Goal: Navigation & Orientation: Locate item on page

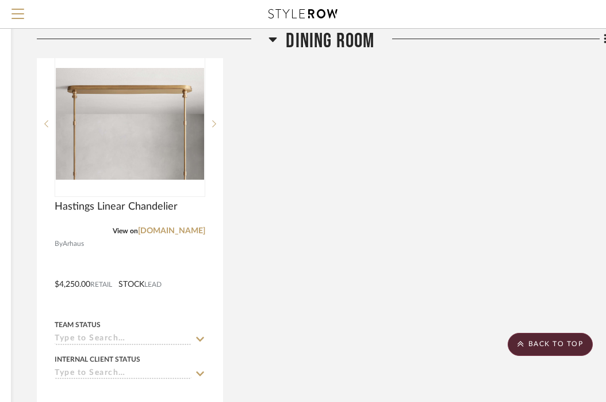
scroll to position [5836, 205]
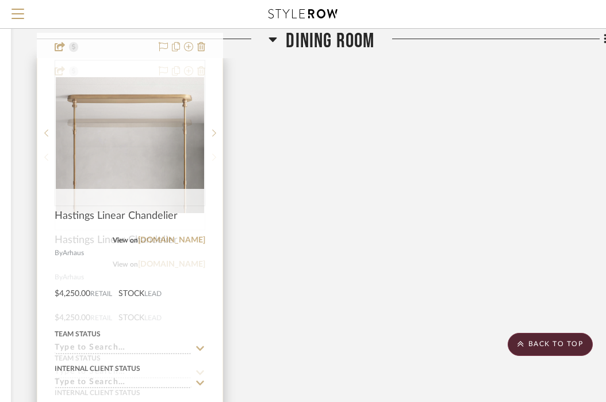
click at [216, 154] on icon at bounding box center [214, 157] width 4 height 7
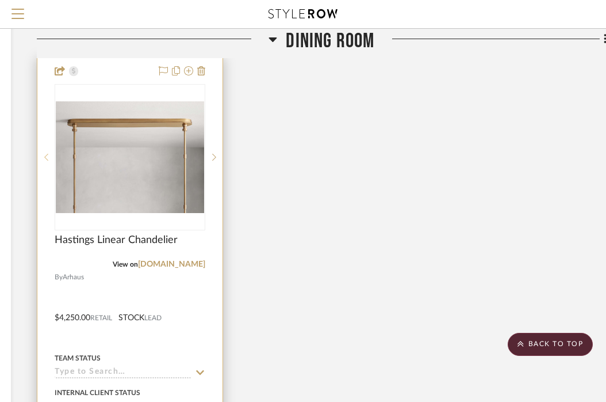
click at [44, 153] on icon at bounding box center [46, 157] width 4 height 8
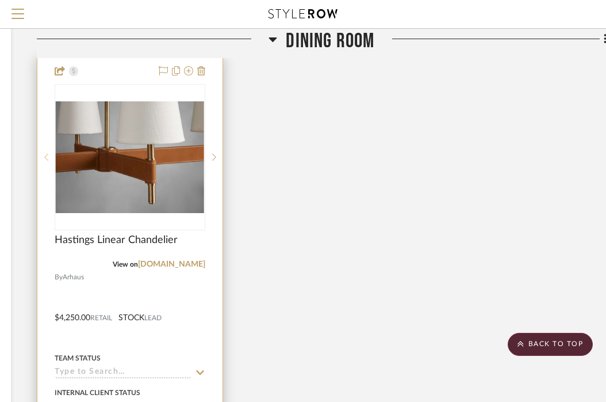
click at [44, 153] on icon at bounding box center [46, 157] width 4 height 8
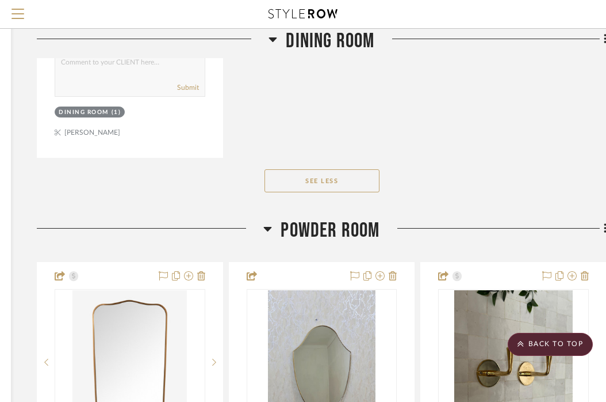
scroll to position [6246, 205]
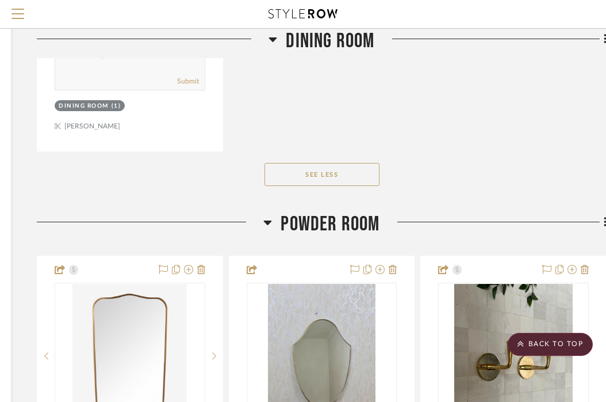
click at [271, 215] on icon at bounding box center [267, 222] width 9 height 14
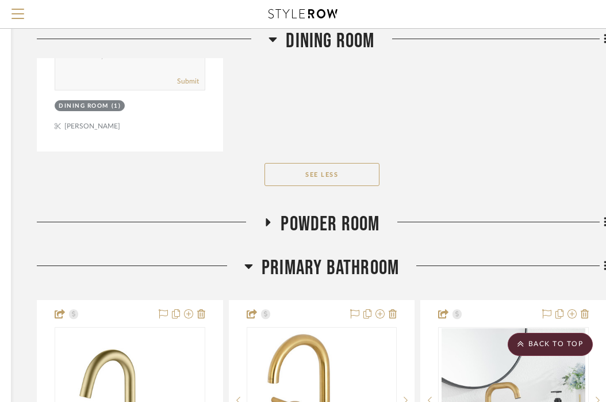
click at [244, 259] on icon at bounding box center [248, 266] width 9 height 14
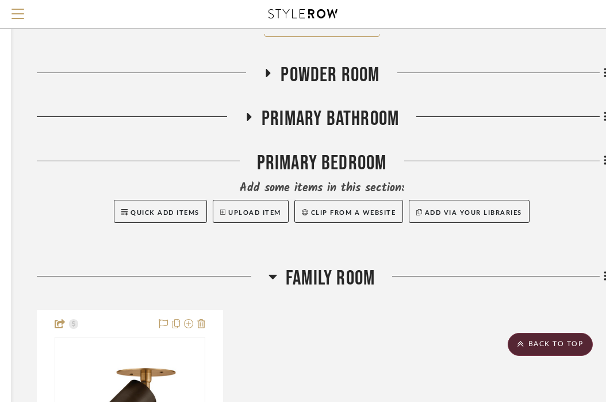
scroll to position [6397, 205]
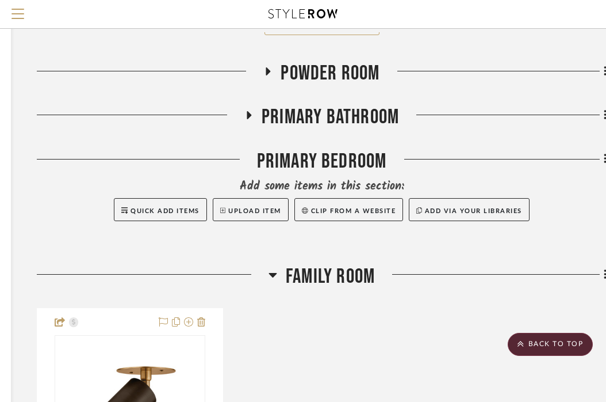
click at [274, 273] on icon at bounding box center [273, 275] width 8 height 5
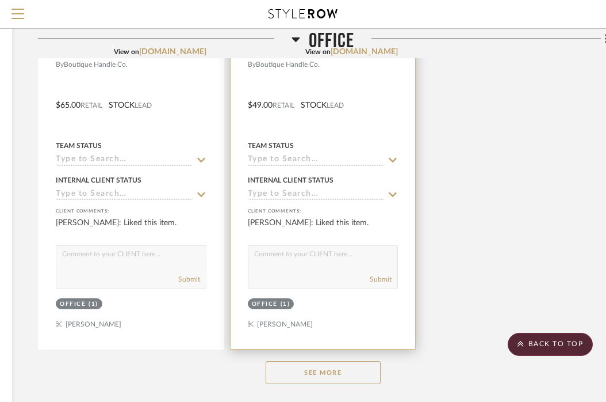
scroll to position [3394, 204]
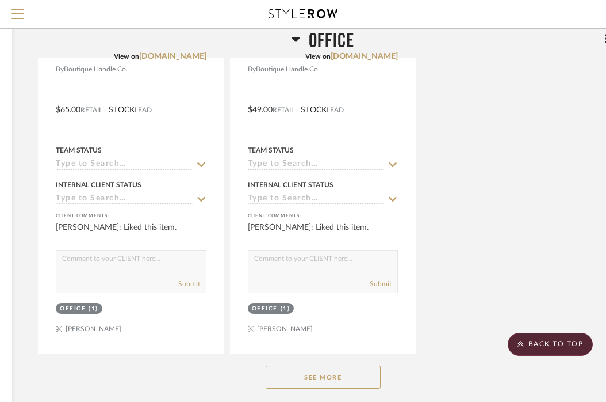
click at [299, 38] on icon at bounding box center [296, 39] width 8 height 5
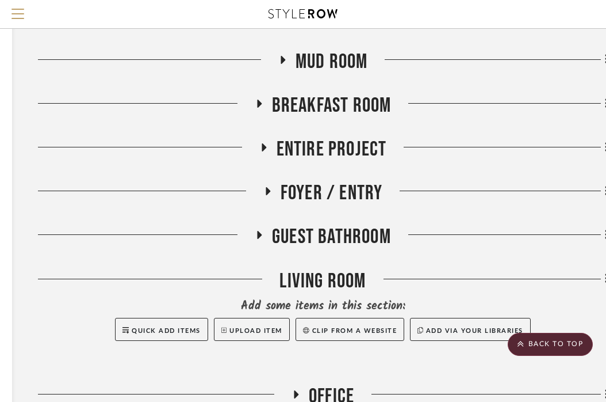
scroll to position [1790, 204]
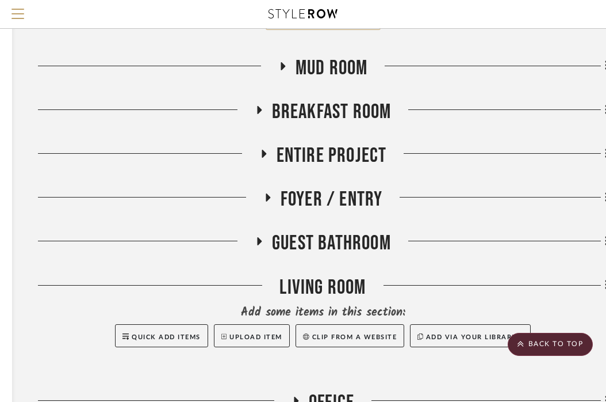
click at [266, 187] on h3 "Foyer / Entry" at bounding box center [323, 199] width 120 height 25
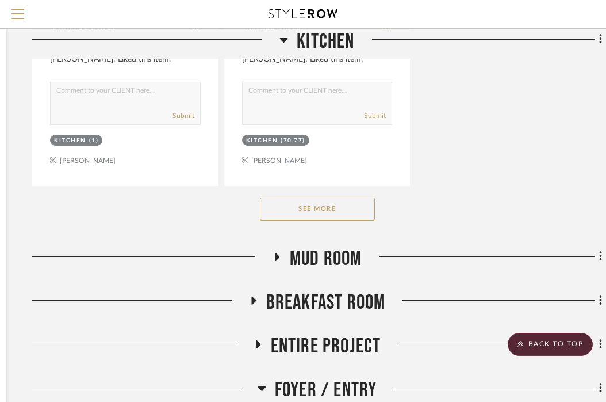
scroll to position [1614, 210]
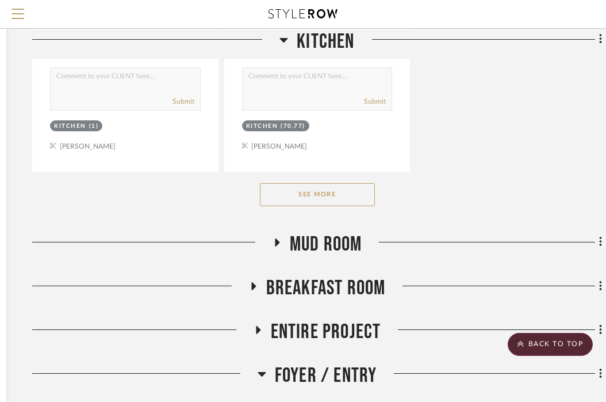
click at [254, 282] on icon at bounding box center [253, 286] width 5 height 8
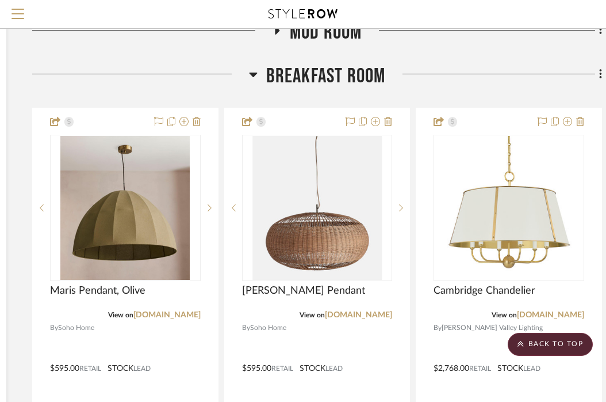
scroll to position [1873, 210]
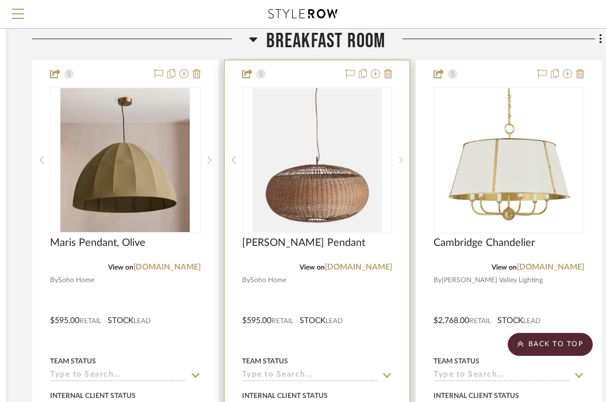
click at [402, 156] on icon at bounding box center [402, 159] width 4 height 7
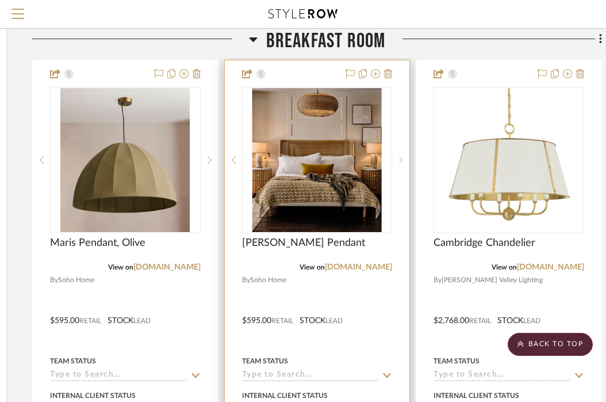
click at [402, 156] on icon at bounding box center [402, 159] width 4 height 7
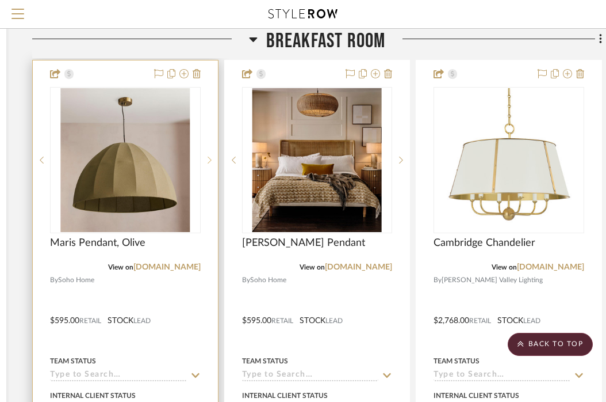
click at [209, 156] on icon at bounding box center [210, 160] width 4 height 8
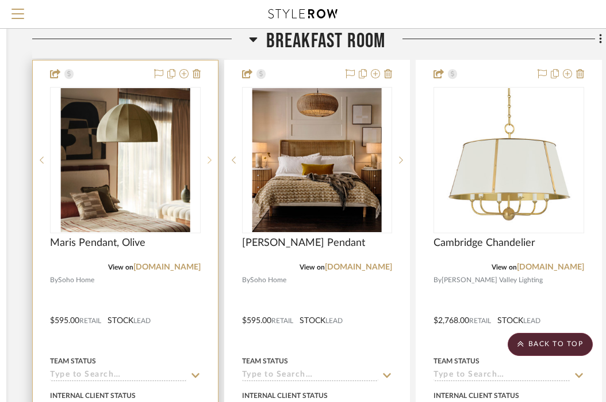
click at [209, 156] on icon at bounding box center [210, 160] width 4 height 8
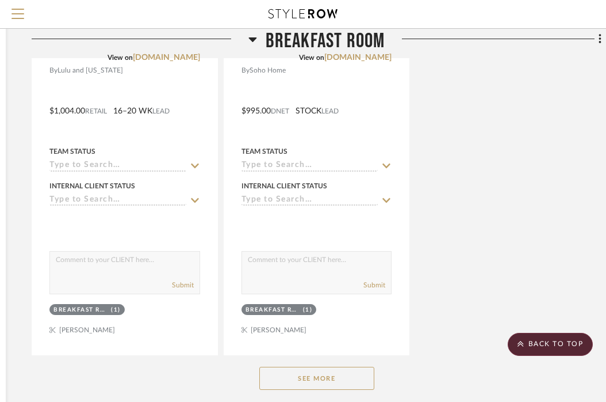
scroll to position [3109, 211]
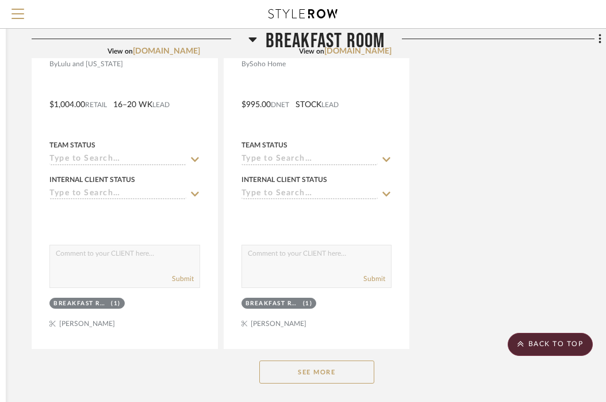
click at [309, 360] on button "See More" at bounding box center [316, 371] width 115 height 23
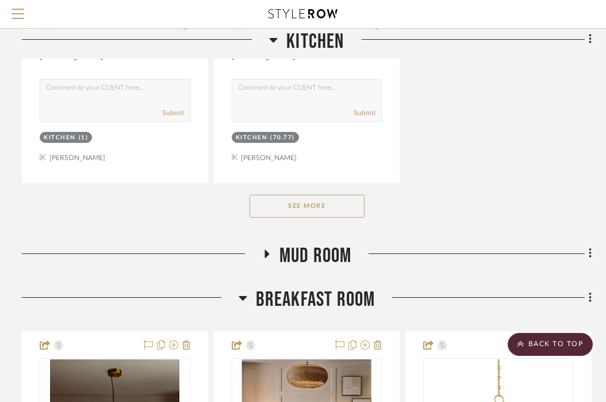
scroll to position [1605, 220]
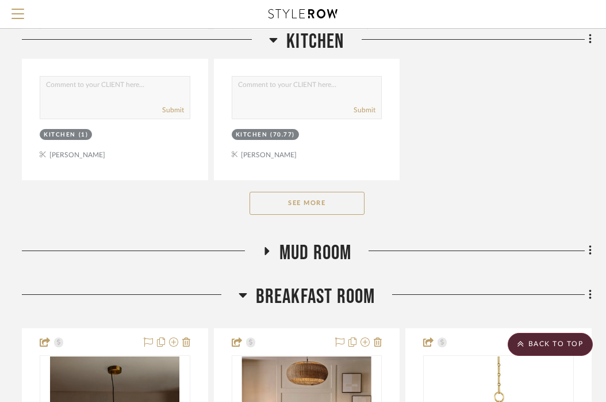
click at [319, 192] on button "See More" at bounding box center [307, 203] width 115 height 23
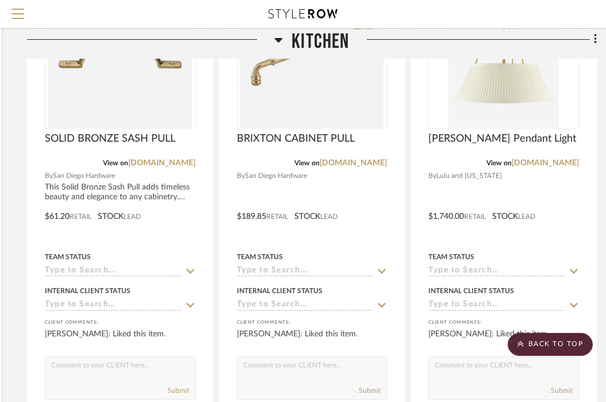
scroll to position [8467, 215]
click at [279, 39] on icon at bounding box center [279, 39] width 8 height 5
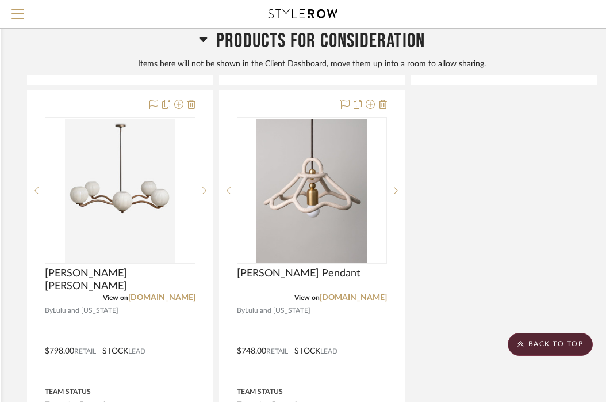
scroll to position [7977, 215]
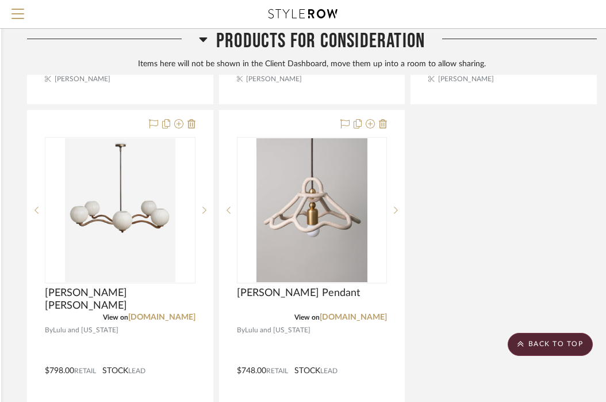
click at [204, 41] on icon at bounding box center [203, 39] width 8 height 5
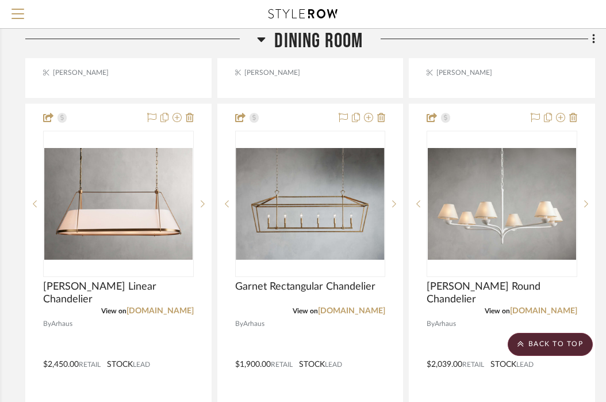
scroll to position [5741, 217]
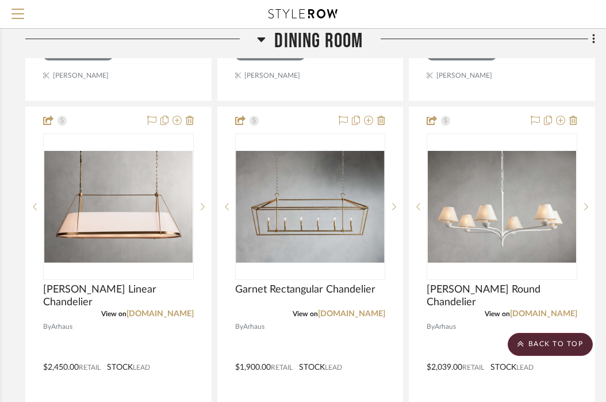
click at [264, 40] on icon at bounding box center [261, 39] width 9 height 14
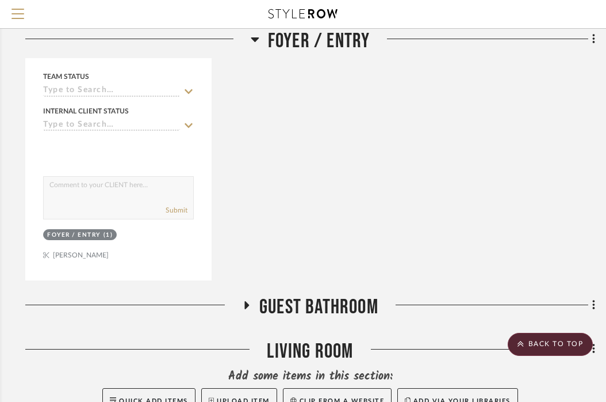
scroll to position [3771, 217]
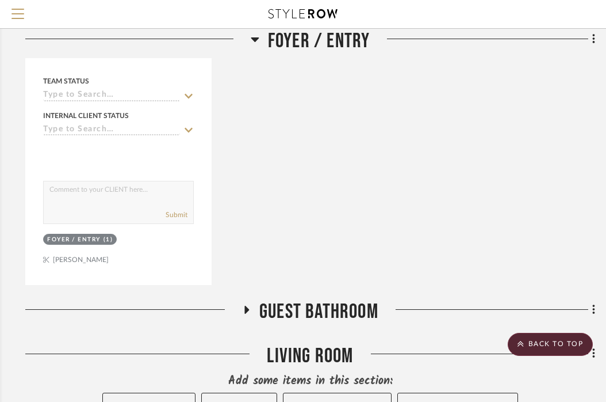
click at [256, 40] on icon at bounding box center [255, 39] width 8 height 5
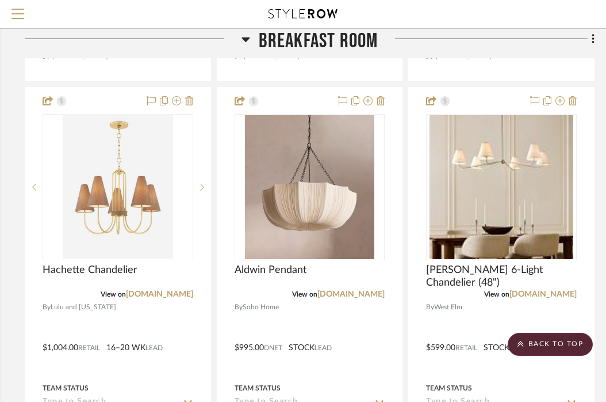
scroll to position [1276, 217]
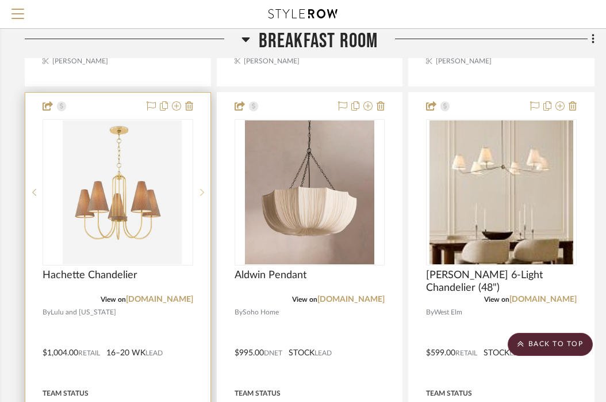
click at [199, 188] on sr-next-btn at bounding box center [201, 192] width 17 height 8
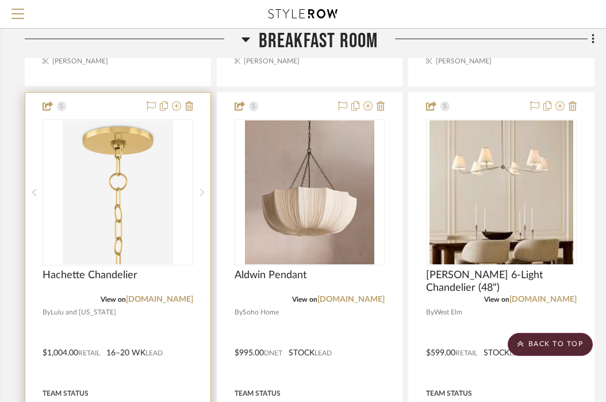
click at [199, 188] on sr-next-btn at bounding box center [201, 192] width 17 height 8
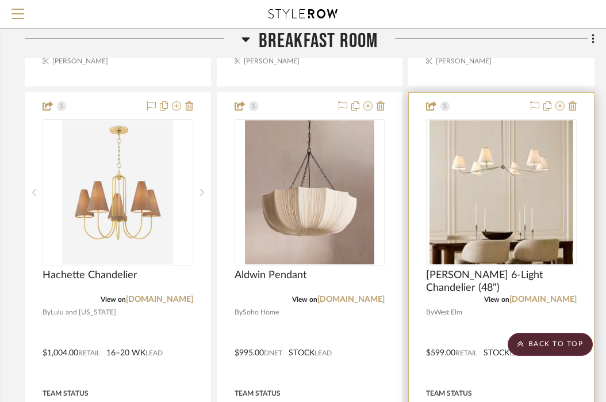
click at [494, 196] on img "0" at bounding box center [502, 192] width 144 height 144
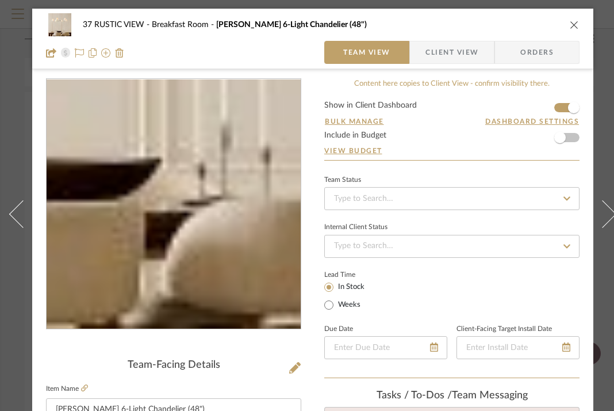
scroll to position [87, 0]
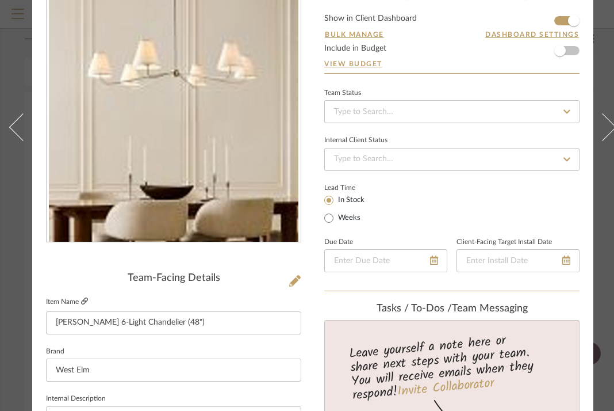
click at [85, 299] on icon at bounding box center [84, 300] width 7 height 7
